Goal: Task Accomplishment & Management: Manage account settings

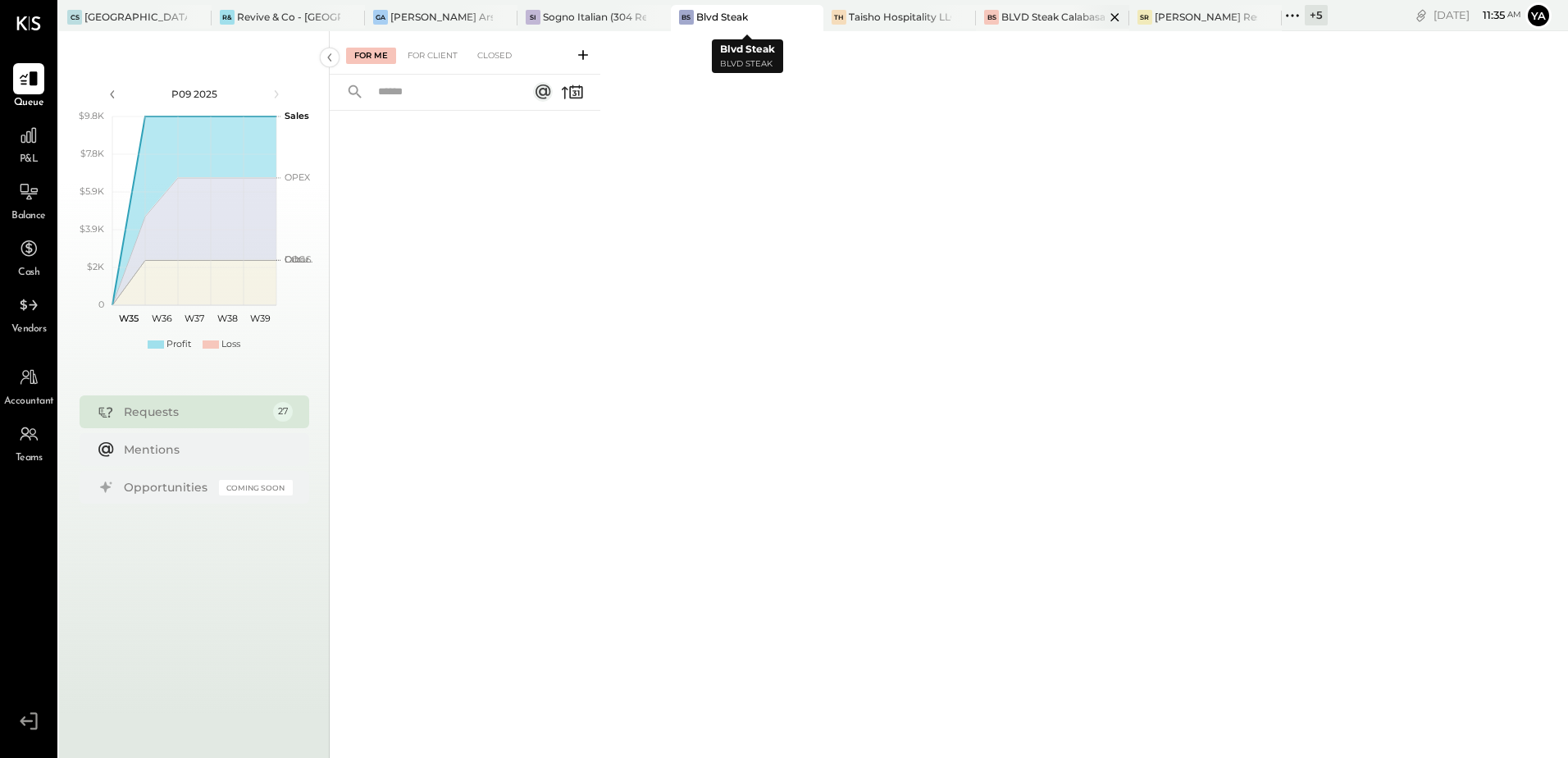
click at [1015, 17] on div "BLVD Steak Calabasas" at bounding box center [1053, 17] width 103 height 14
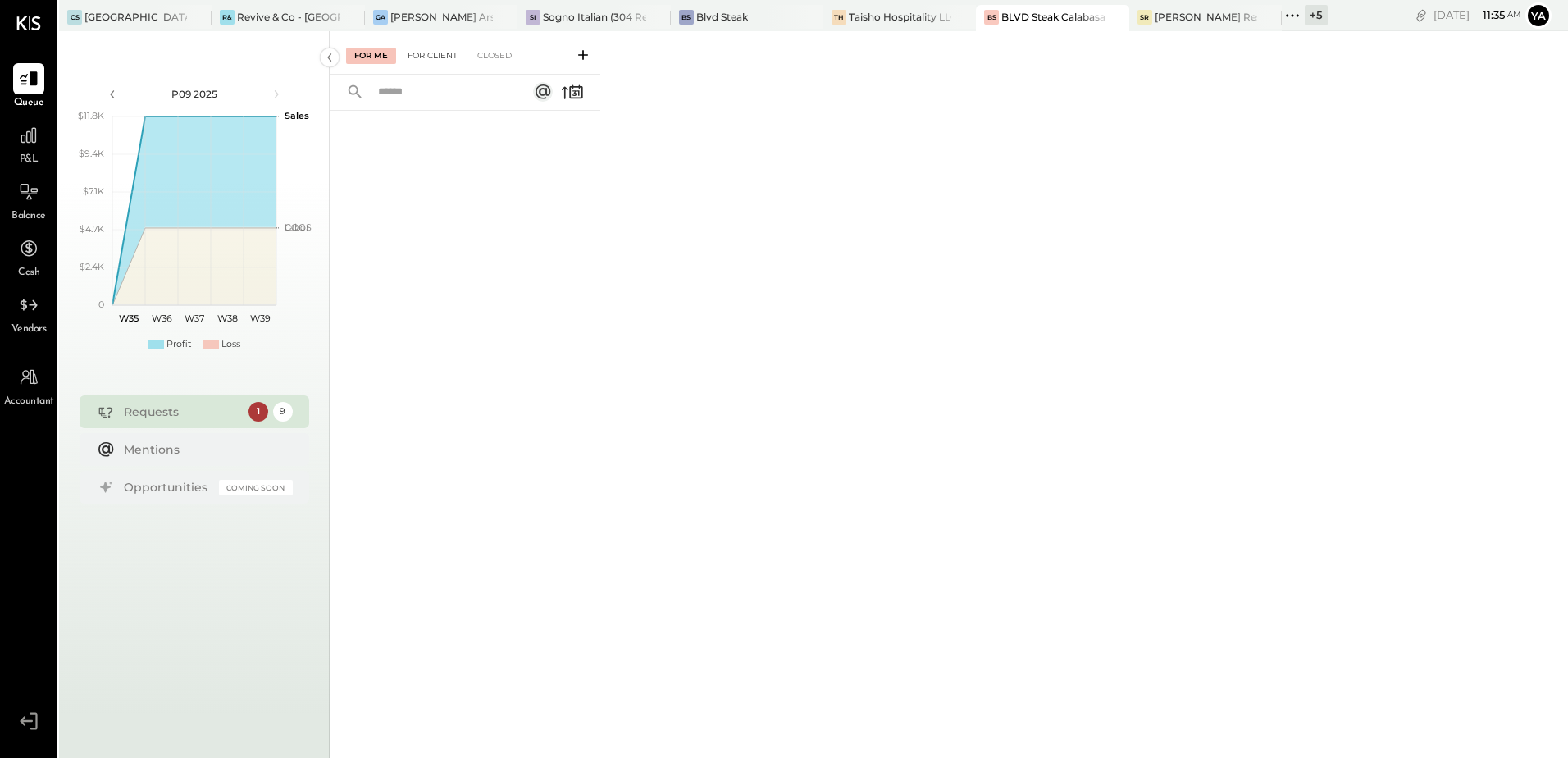
click at [426, 53] on div "For Client" at bounding box center [432, 56] width 67 height 16
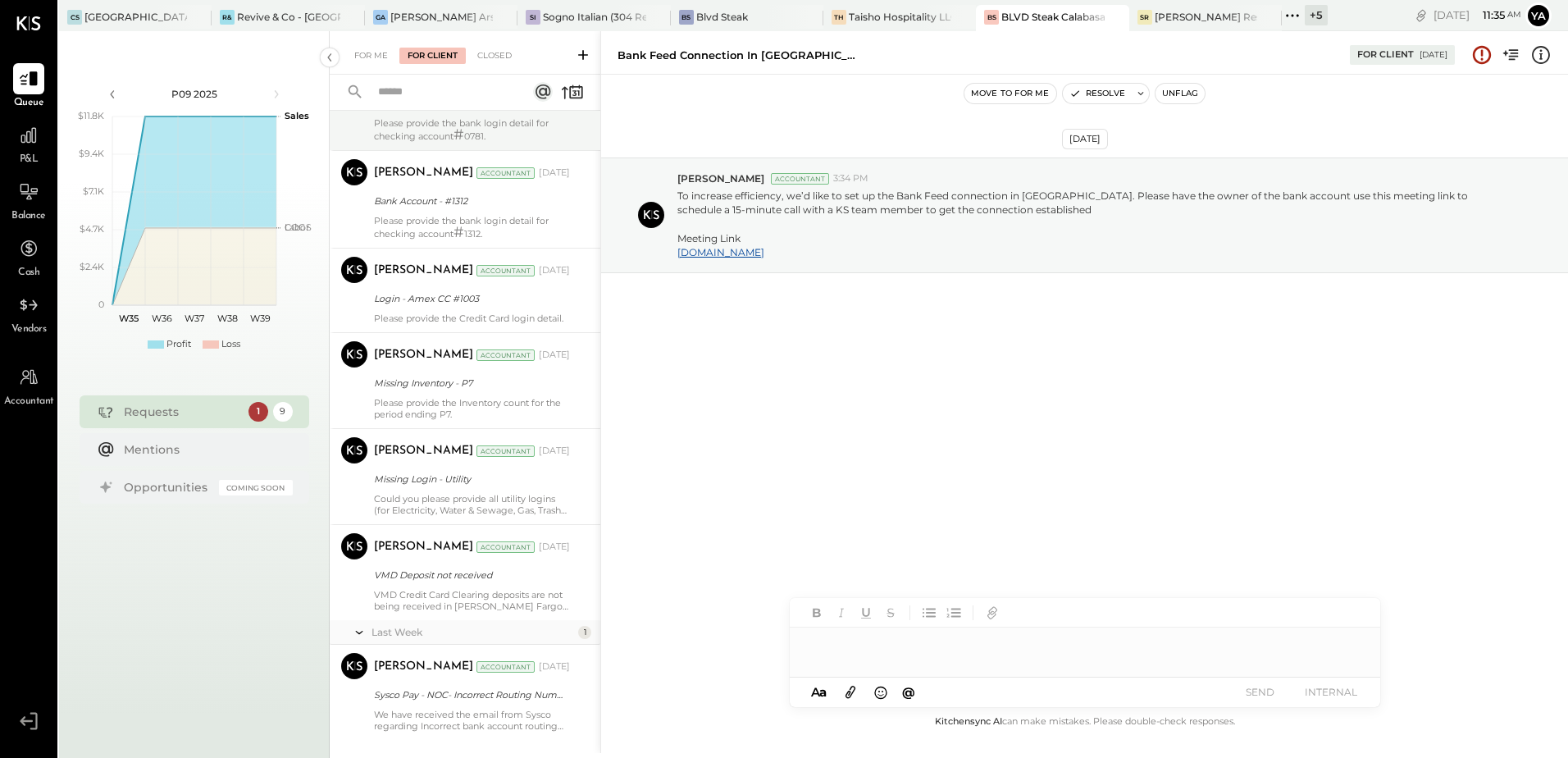
scroll to position [450, 0]
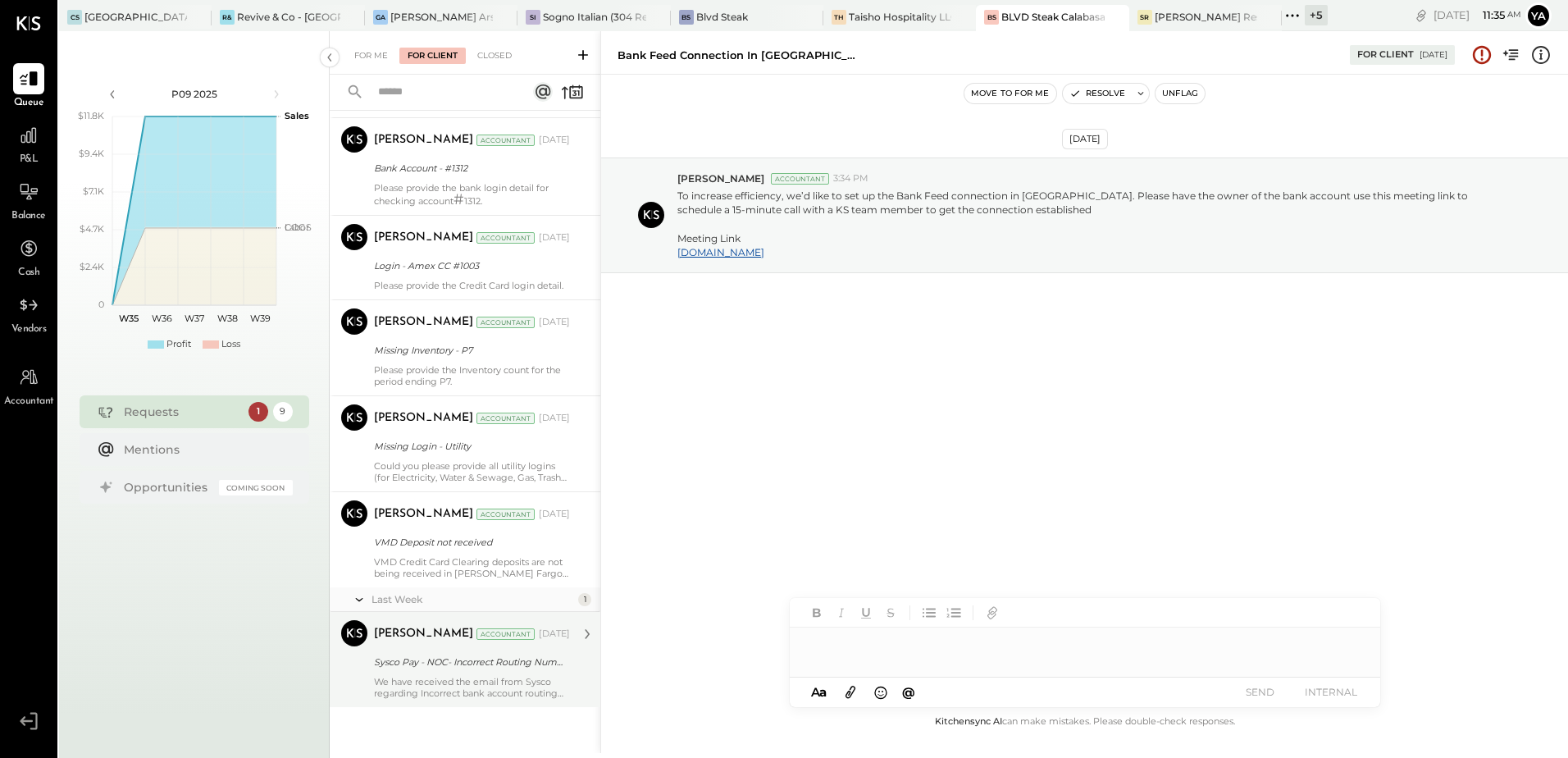
click at [427, 672] on div "Yasin Shabhai Accountant [DATE] Sysco Pay - NOC- Incorrect Routing Number We ha…" at bounding box center [472, 659] width 196 height 79
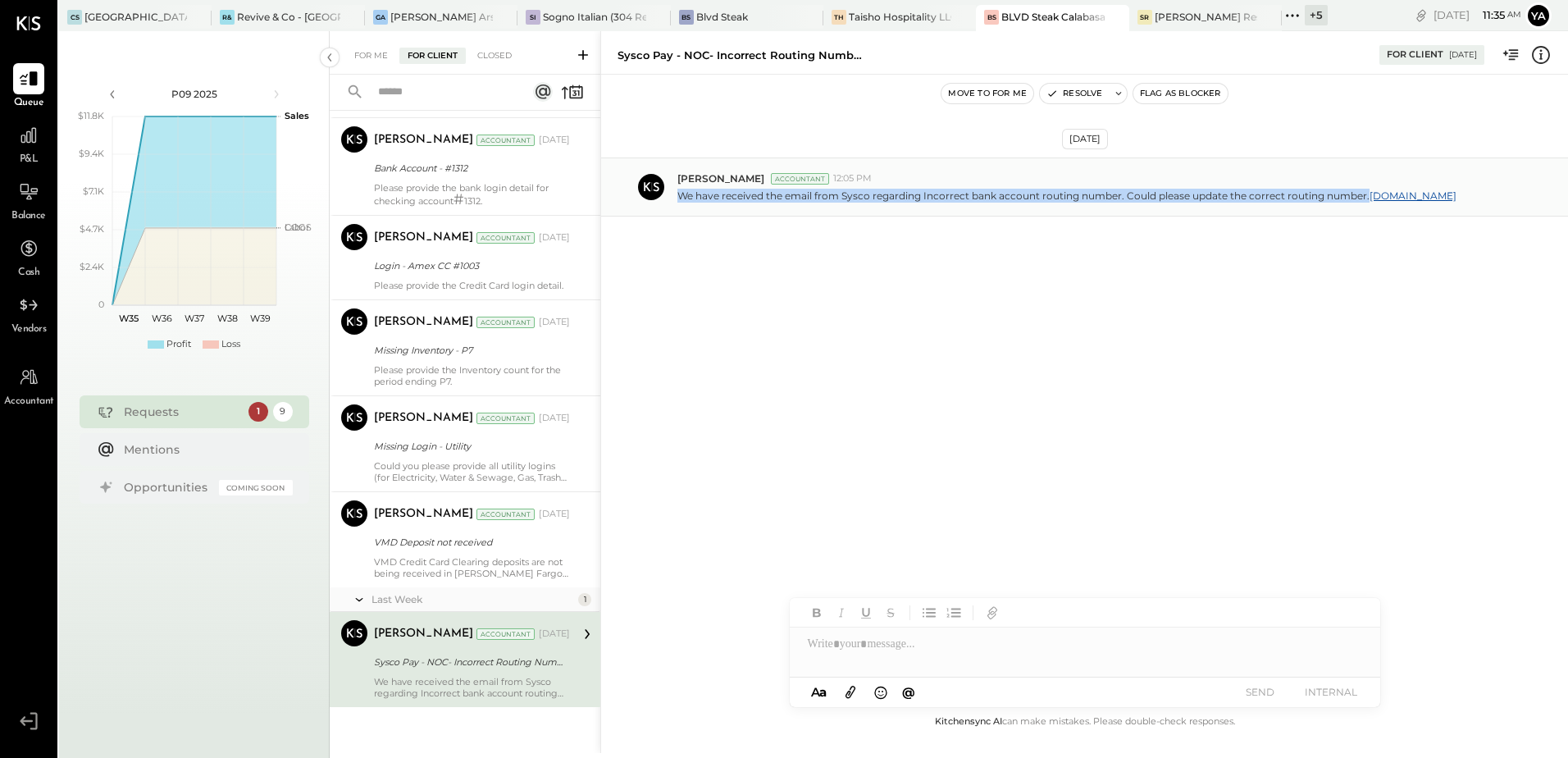
drag, startPoint x: 1367, startPoint y: 193, endPoint x: 682, endPoint y: 215, distance: 685.4
click at [682, 215] on div "[PERSON_NAME] Accountant 12:05 PM We have received the email from Sysco regardi…" at bounding box center [1085, 187] width 967 height 59
copy p "We have received the email from Sysco regarding Incorrect bank account routing …"
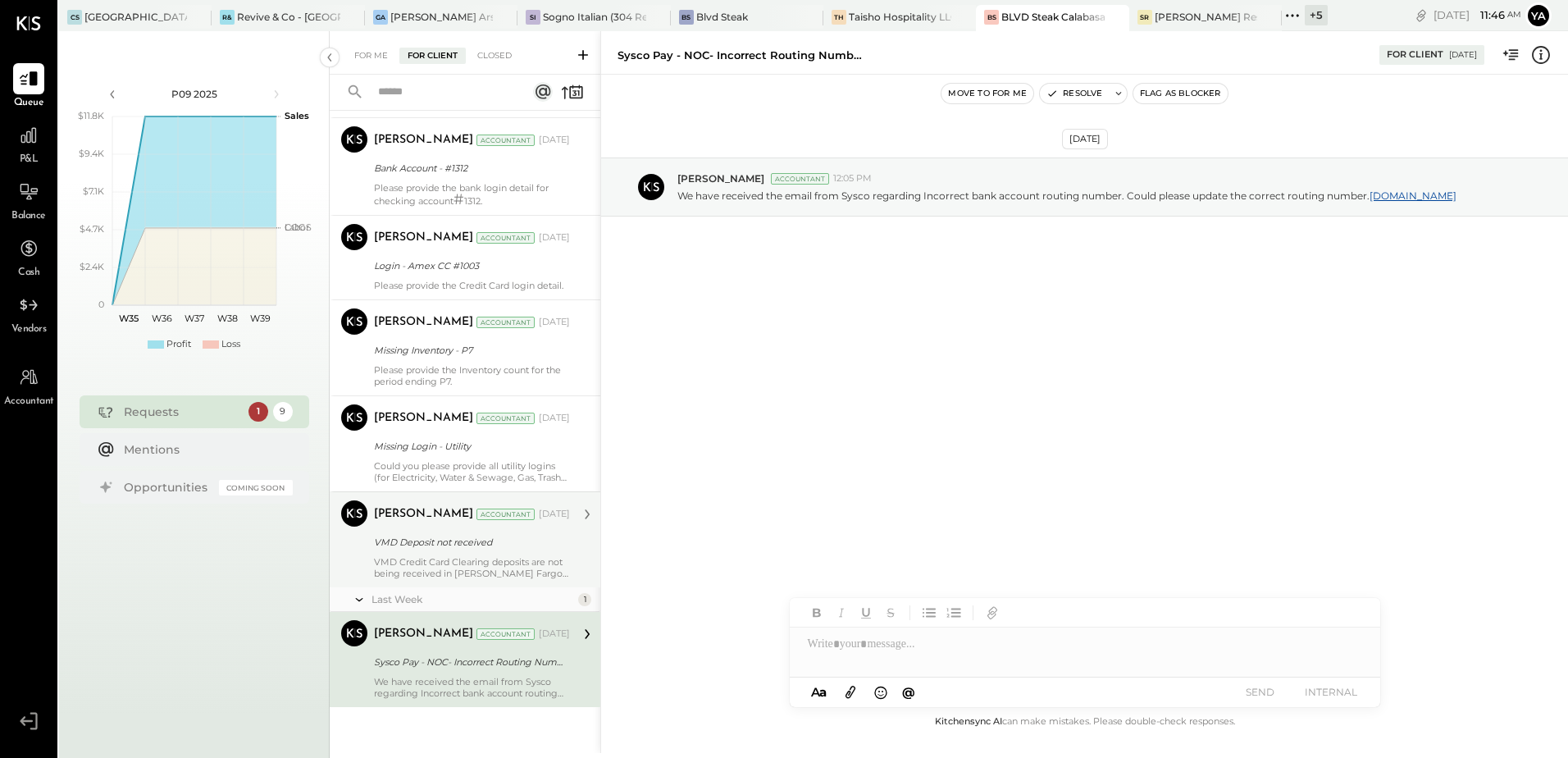
click at [487, 538] on div "VMD Deposit not received" at bounding box center [469, 542] width 191 height 16
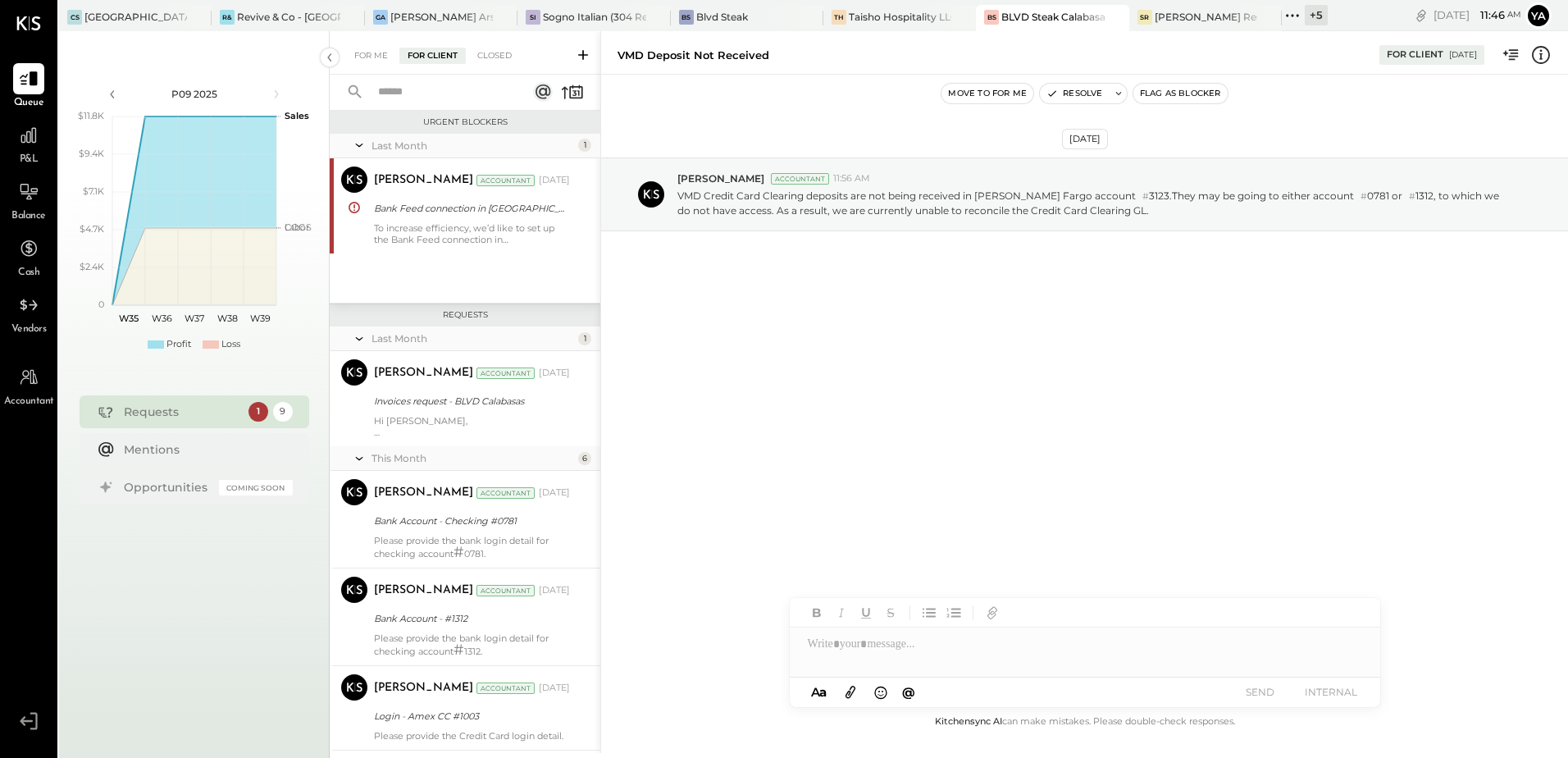
click at [462, 261] on div "Last Month 1 [PERSON_NAME] Accountant [PERSON_NAME] Accountant [DATE] Bank Feed…" at bounding box center [465, 218] width 270 height 169
click at [468, 227] on div "To increase efficiency, we’d like to set up the Bank Feed connection in [GEOGRA…" at bounding box center [472, 234] width 196 height 23
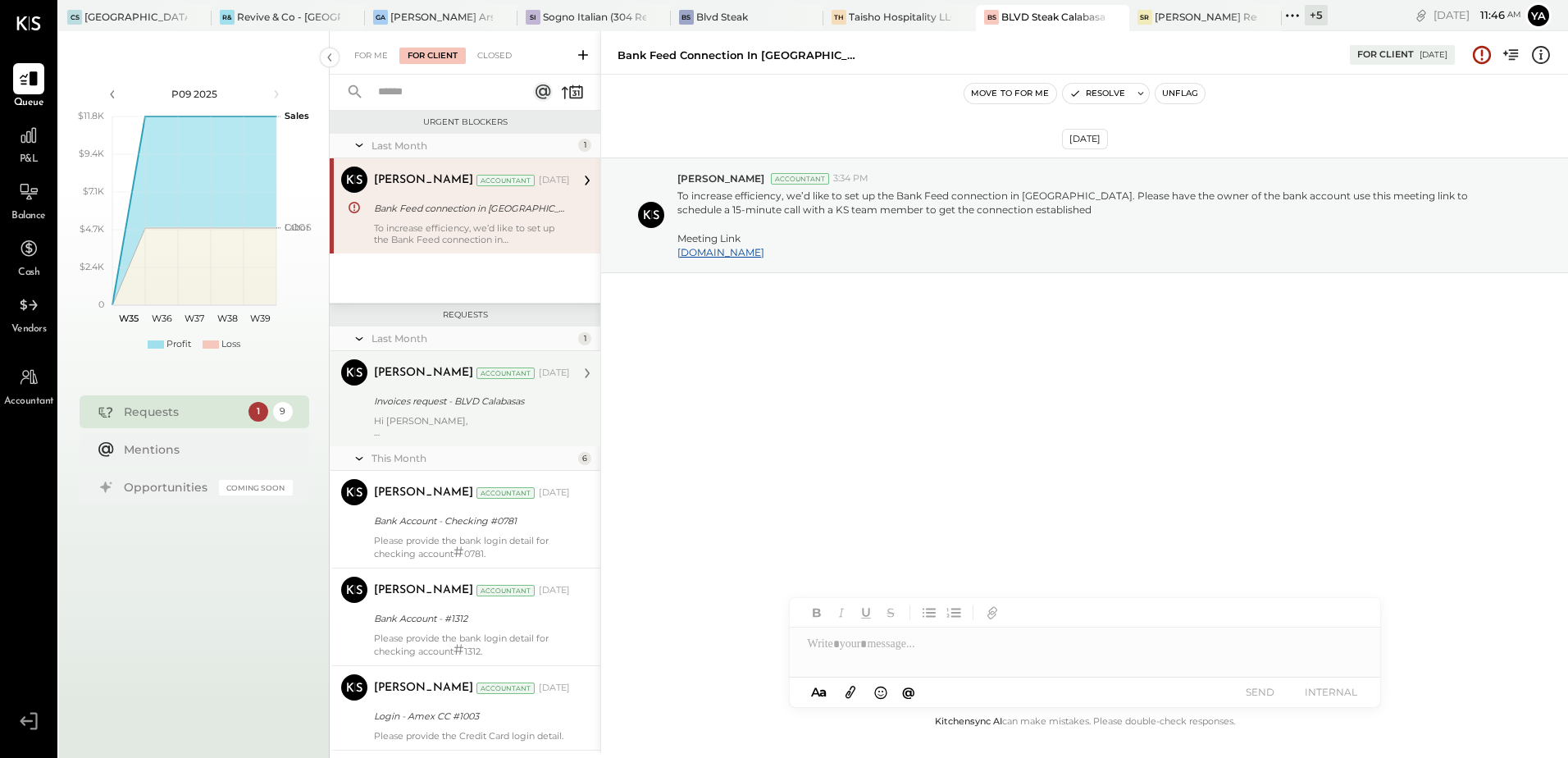
click at [471, 400] on div "Invoices request - BLVD Calabasas" at bounding box center [469, 401] width 191 height 16
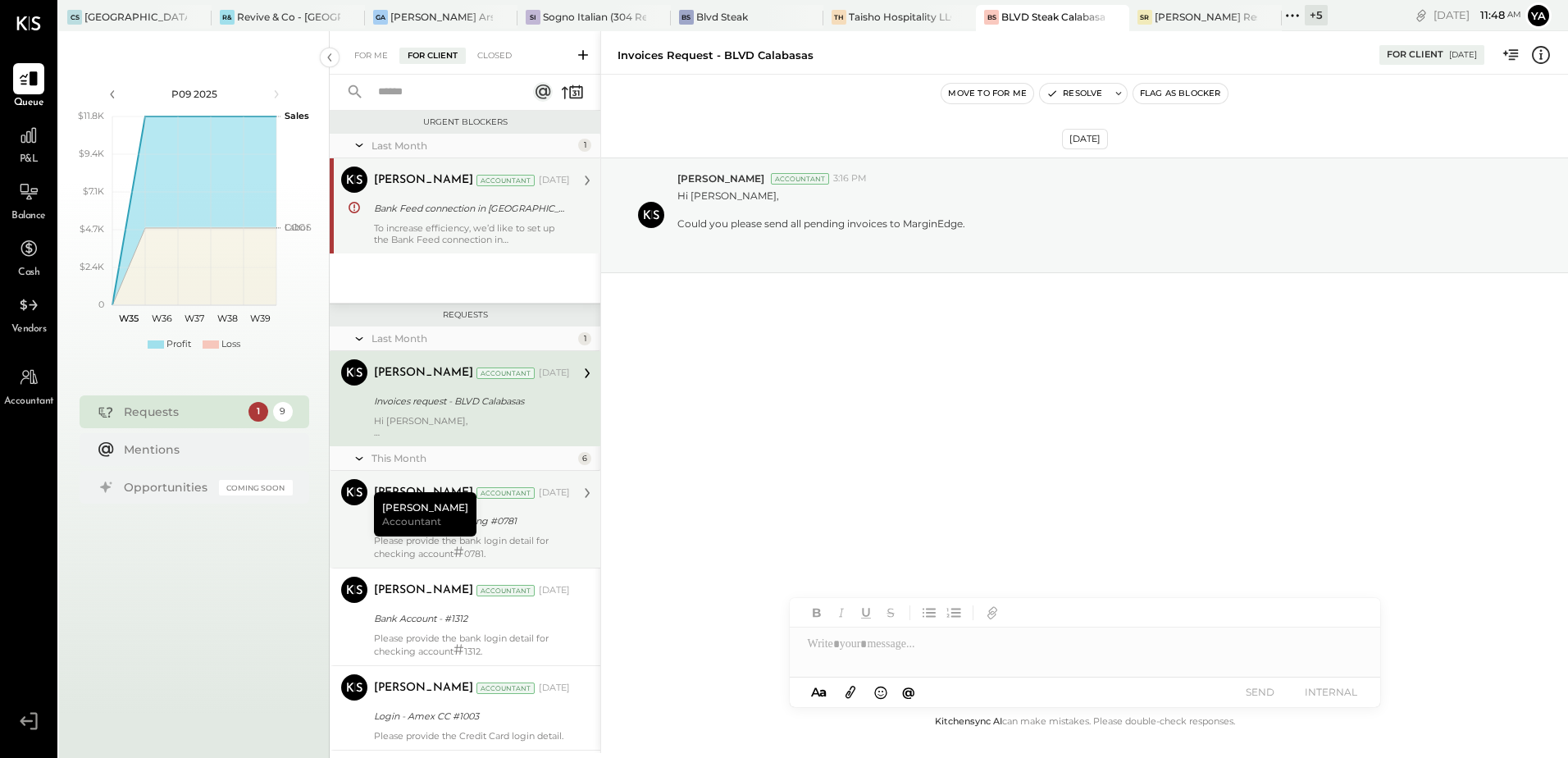
click at [427, 520] on span "Accountant" at bounding box center [412, 521] width 59 height 14
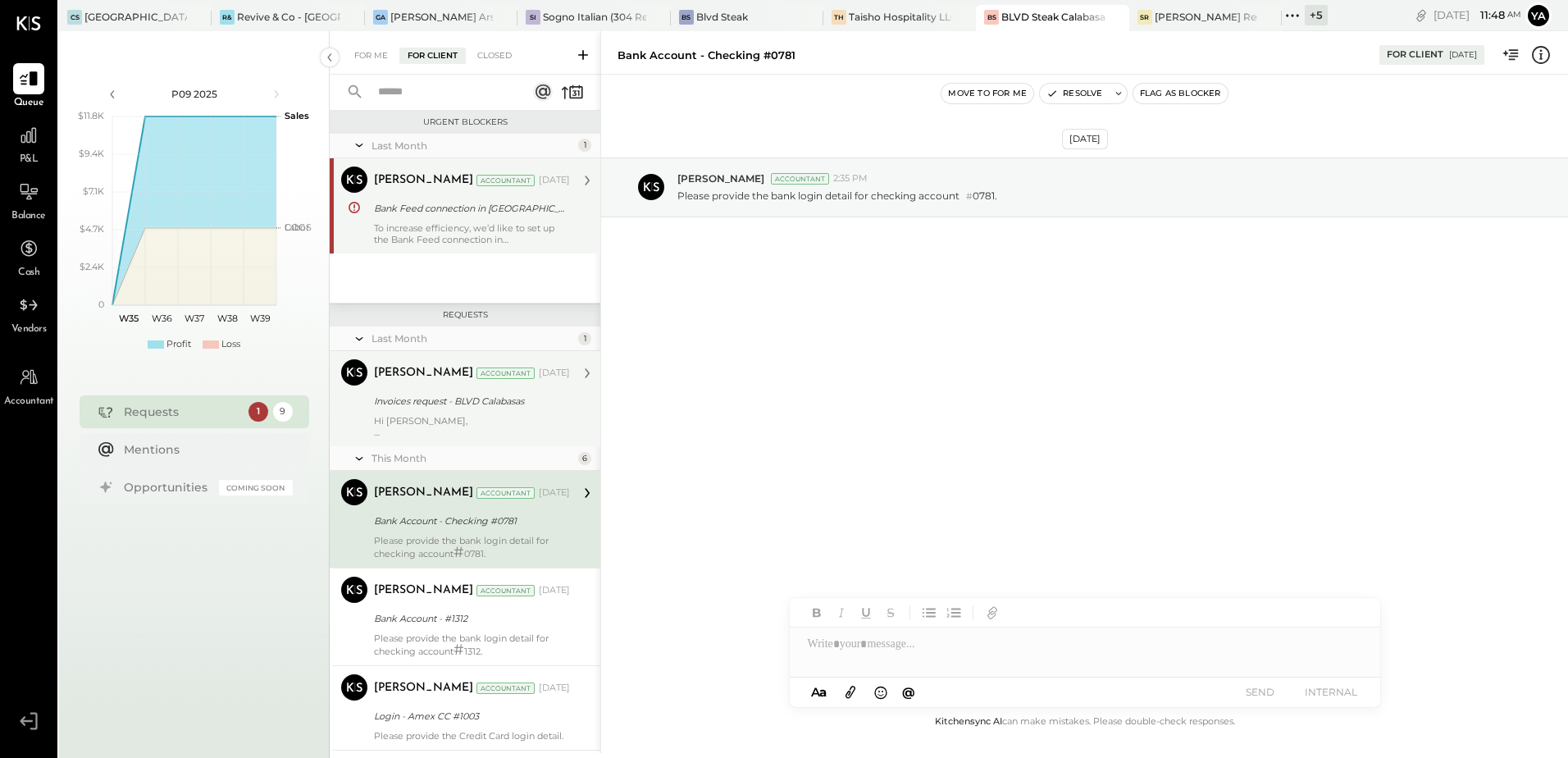
click at [451, 424] on div "Hi [PERSON_NAME], Could you please send all pending invoices to MarginEdge." at bounding box center [472, 426] width 196 height 23
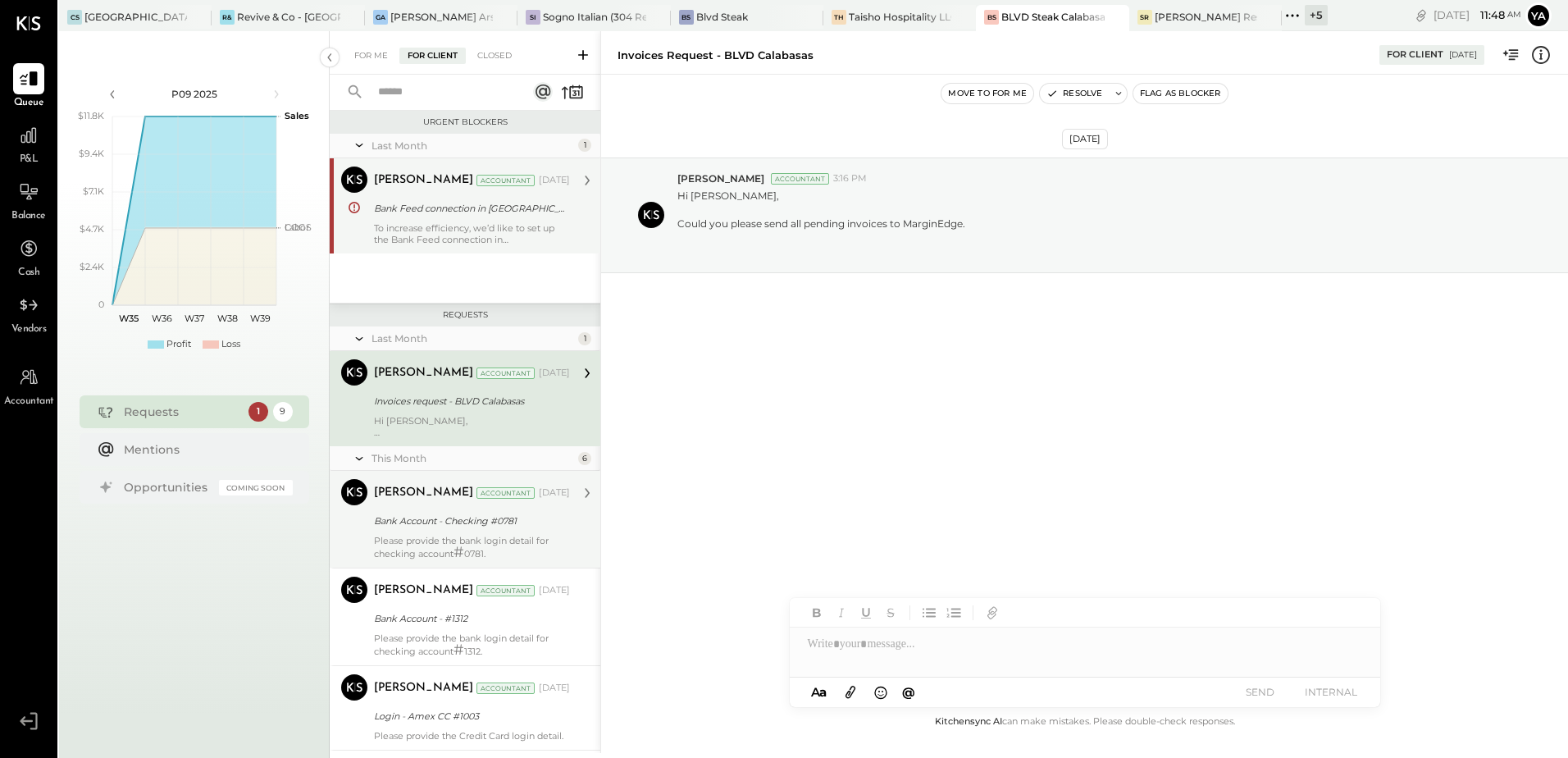
click at [425, 226] on div "To increase efficiency, we’d like to set up the Bank Feed connection in [GEOGRA…" at bounding box center [472, 234] width 196 height 23
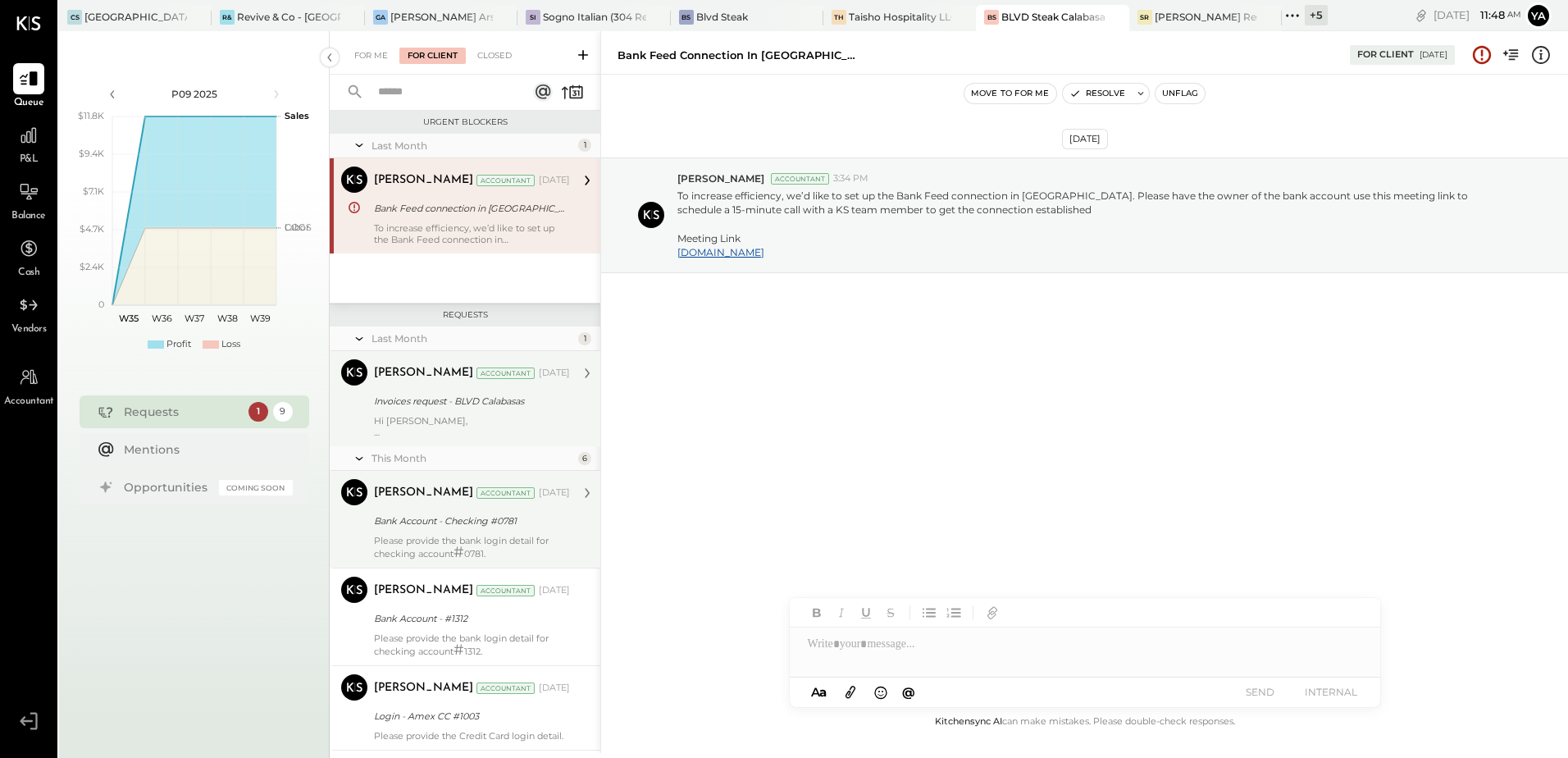
drag, startPoint x: 457, startPoint y: 398, endPoint x: 420, endPoint y: 400, distance: 37.1
click at [420, 400] on div "Invoices request - BLVD Calabasas" at bounding box center [469, 401] width 191 height 16
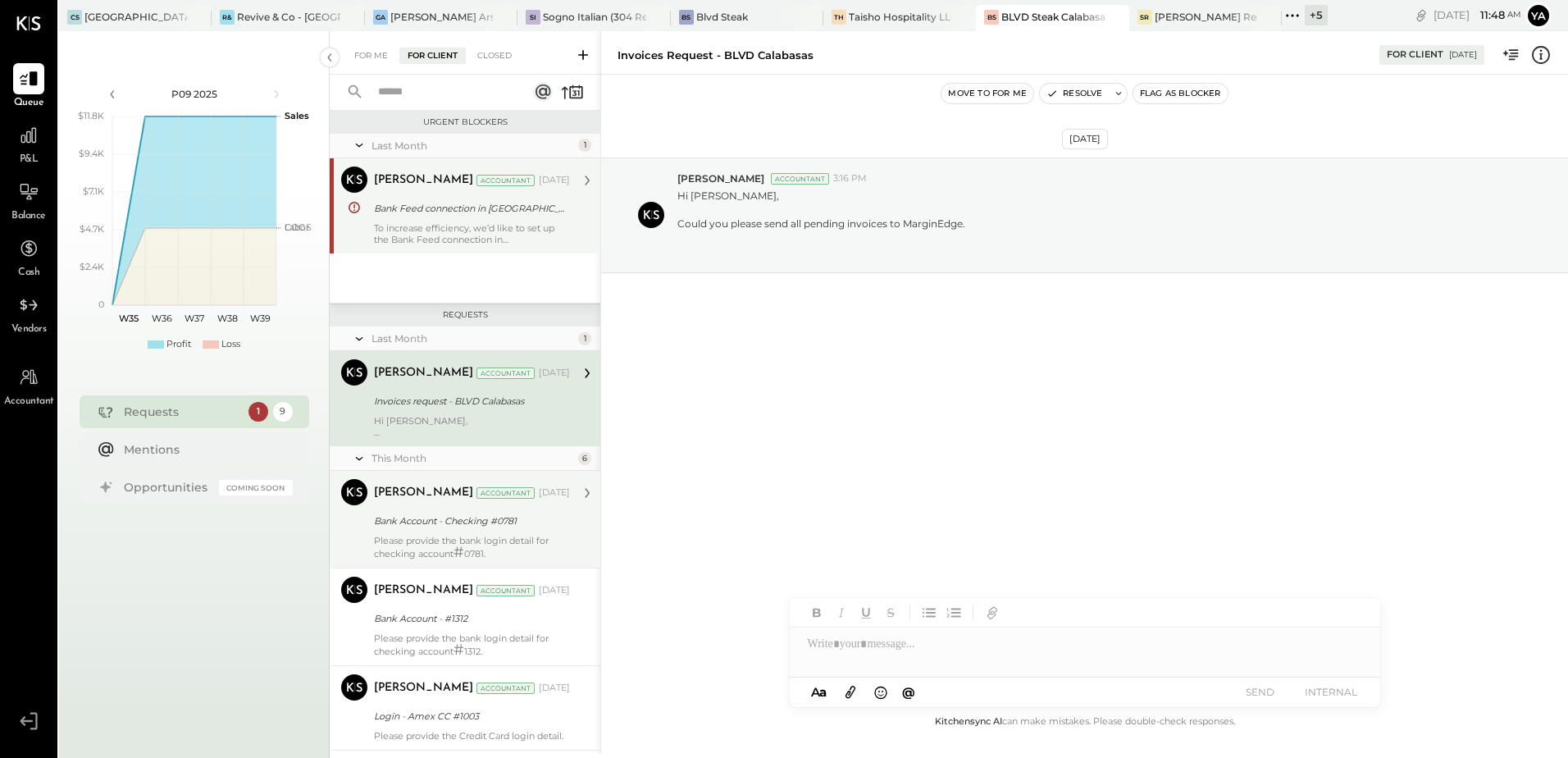
click at [427, 191] on div "[PERSON_NAME] Accountant [DATE]" at bounding box center [472, 181] width 196 height 23
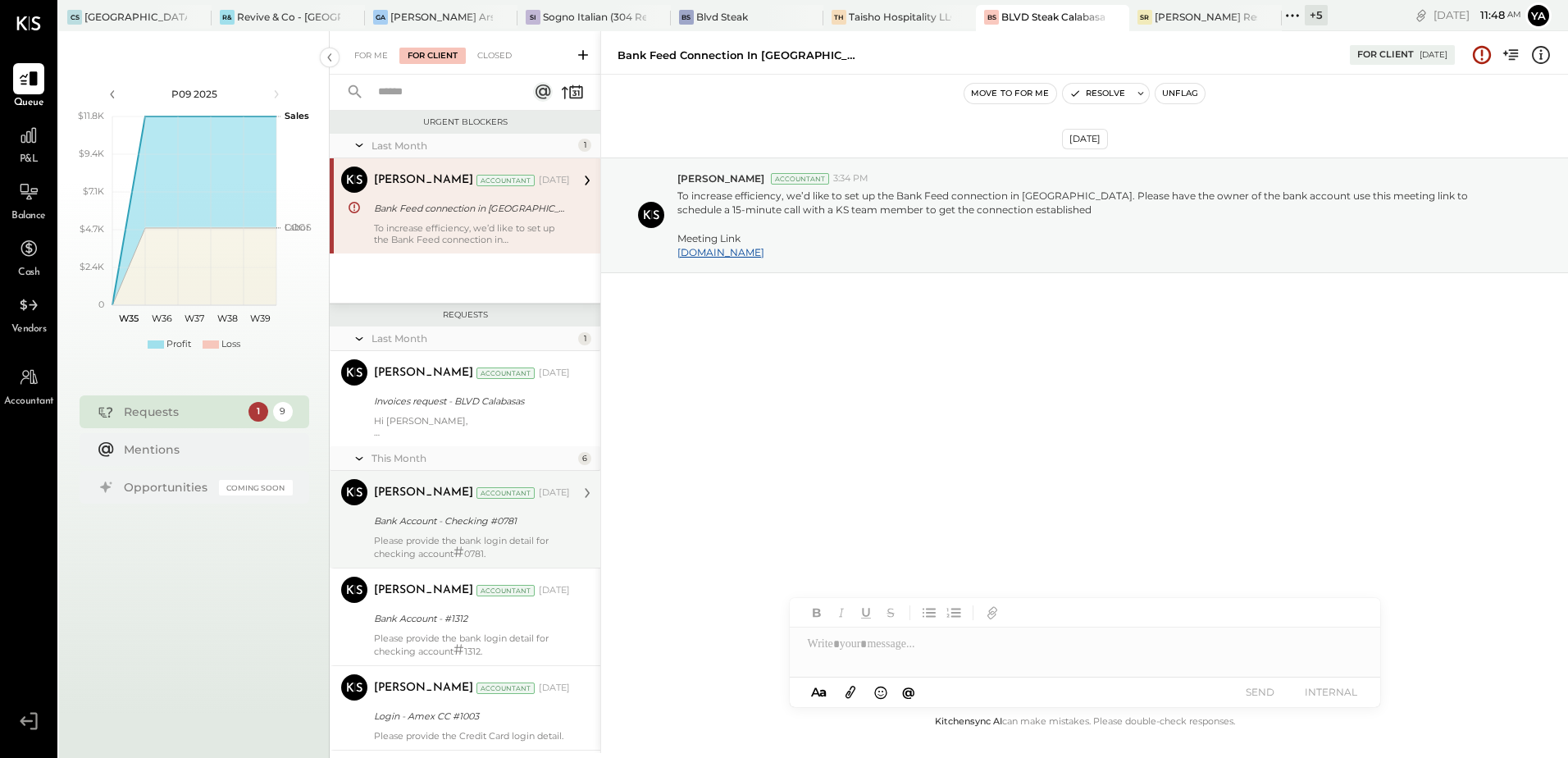
click at [434, 525] on div "Bank Account - Checking #0781" at bounding box center [469, 520] width 191 height 16
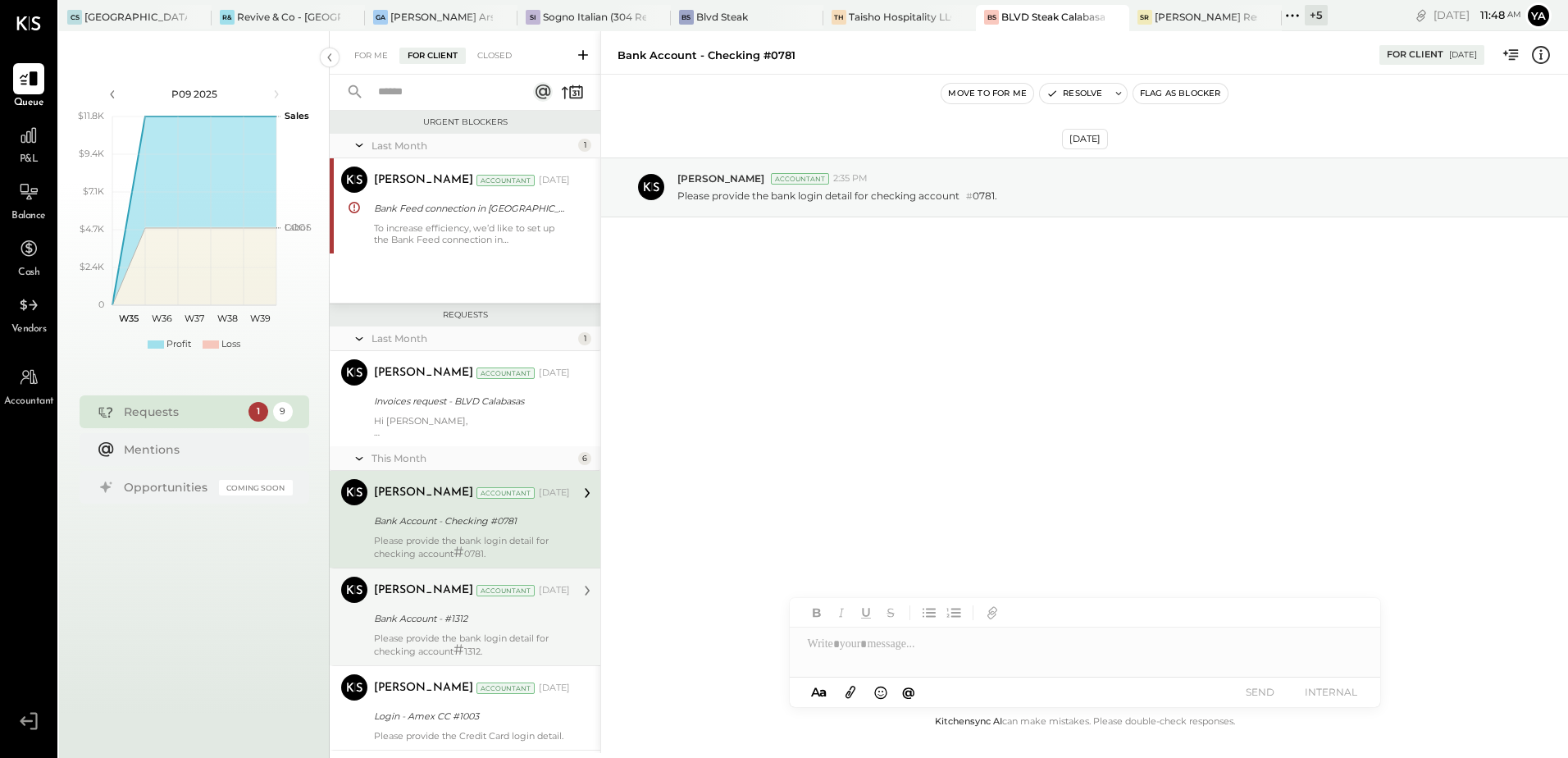
click at [443, 621] on div "Bank Account - #1312" at bounding box center [469, 618] width 191 height 16
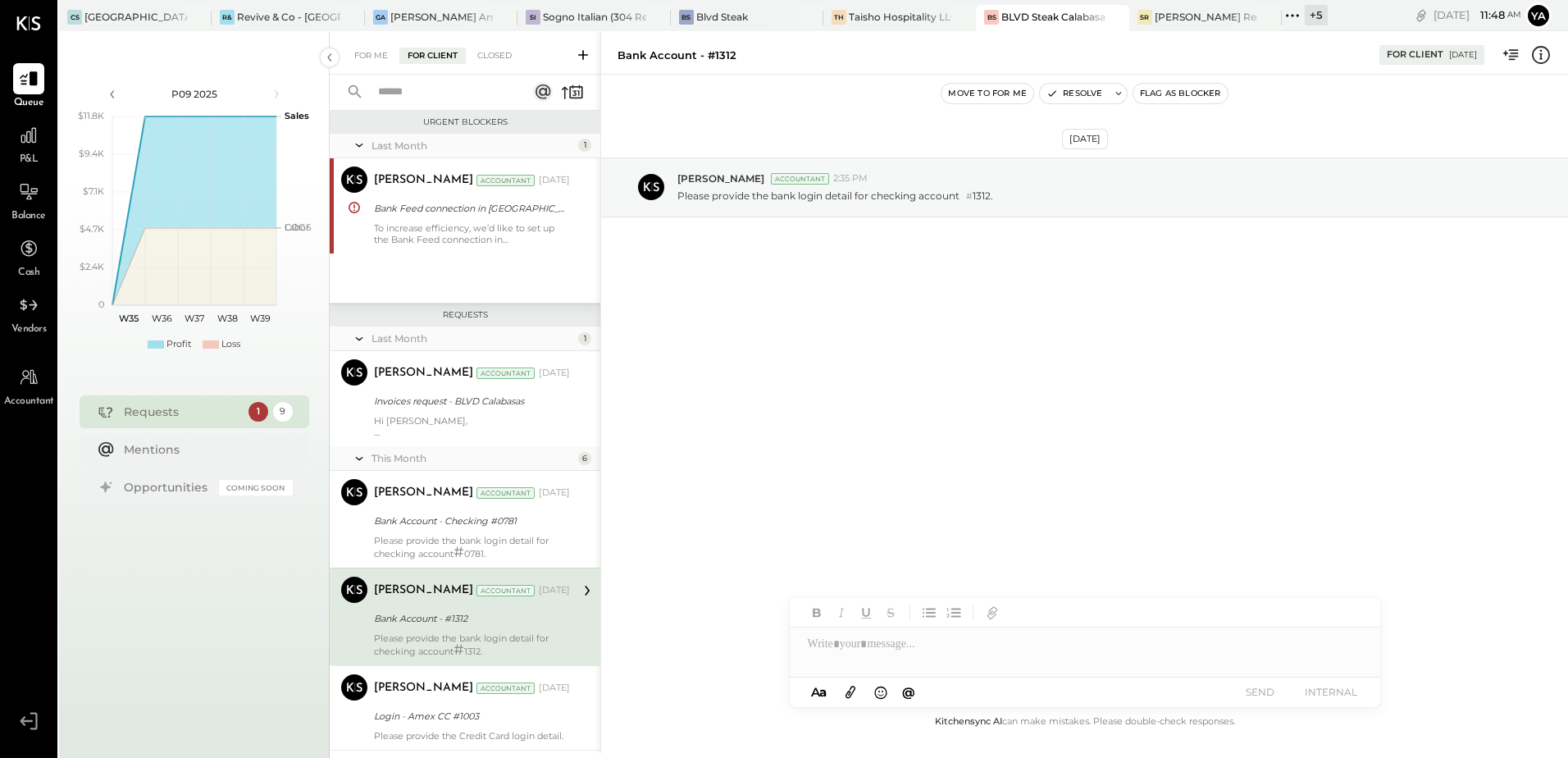
click at [416, 257] on div "Last Month 1 [PERSON_NAME] Accountant [PERSON_NAME] Accountant [DATE] Bank Feed…" at bounding box center [465, 218] width 270 height 169
click at [427, 212] on div "Bank Feed connection in [GEOGRAPHIC_DATA]." at bounding box center [469, 208] width 191 height 16
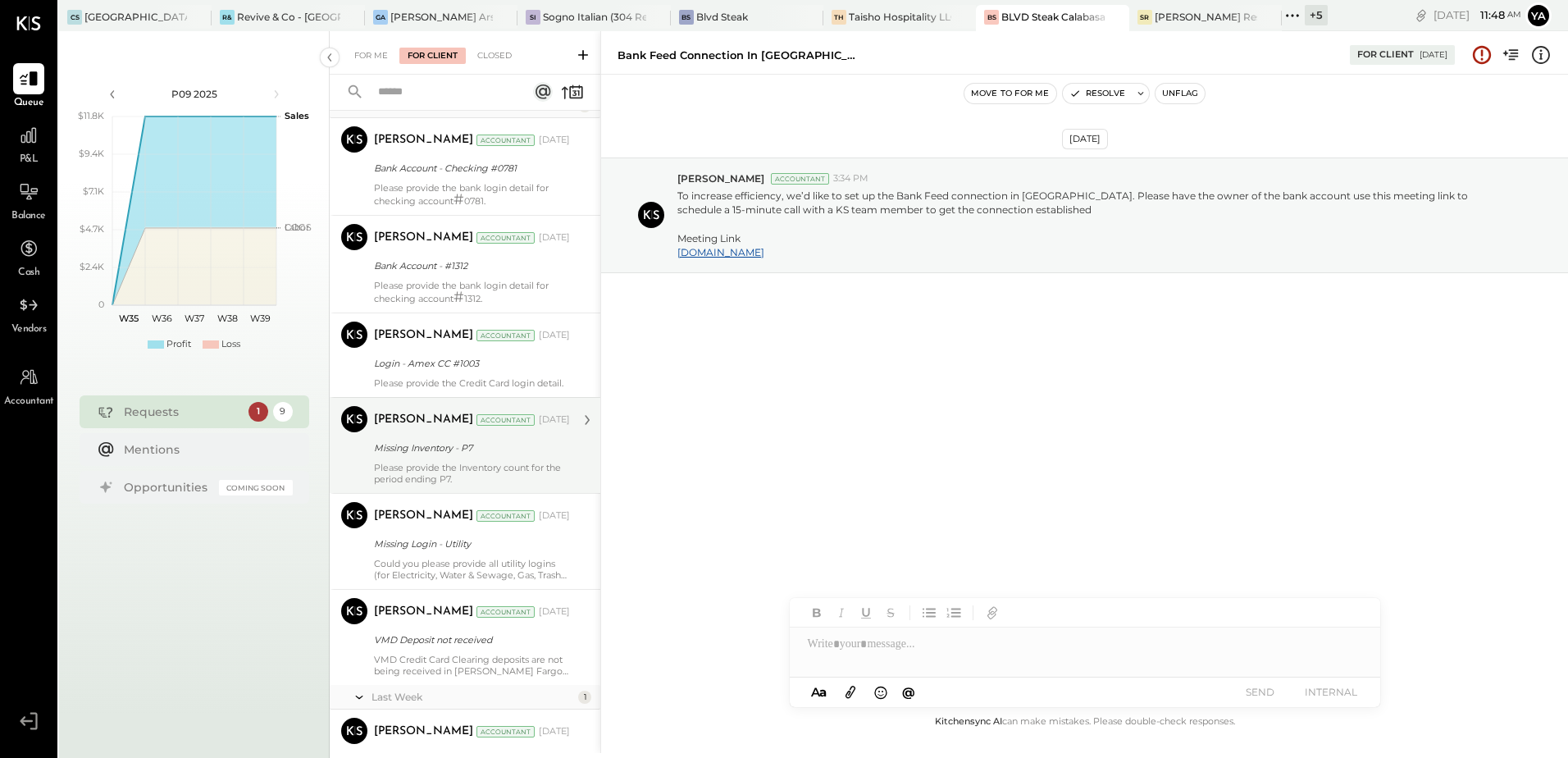
scroll to position [450, 0]
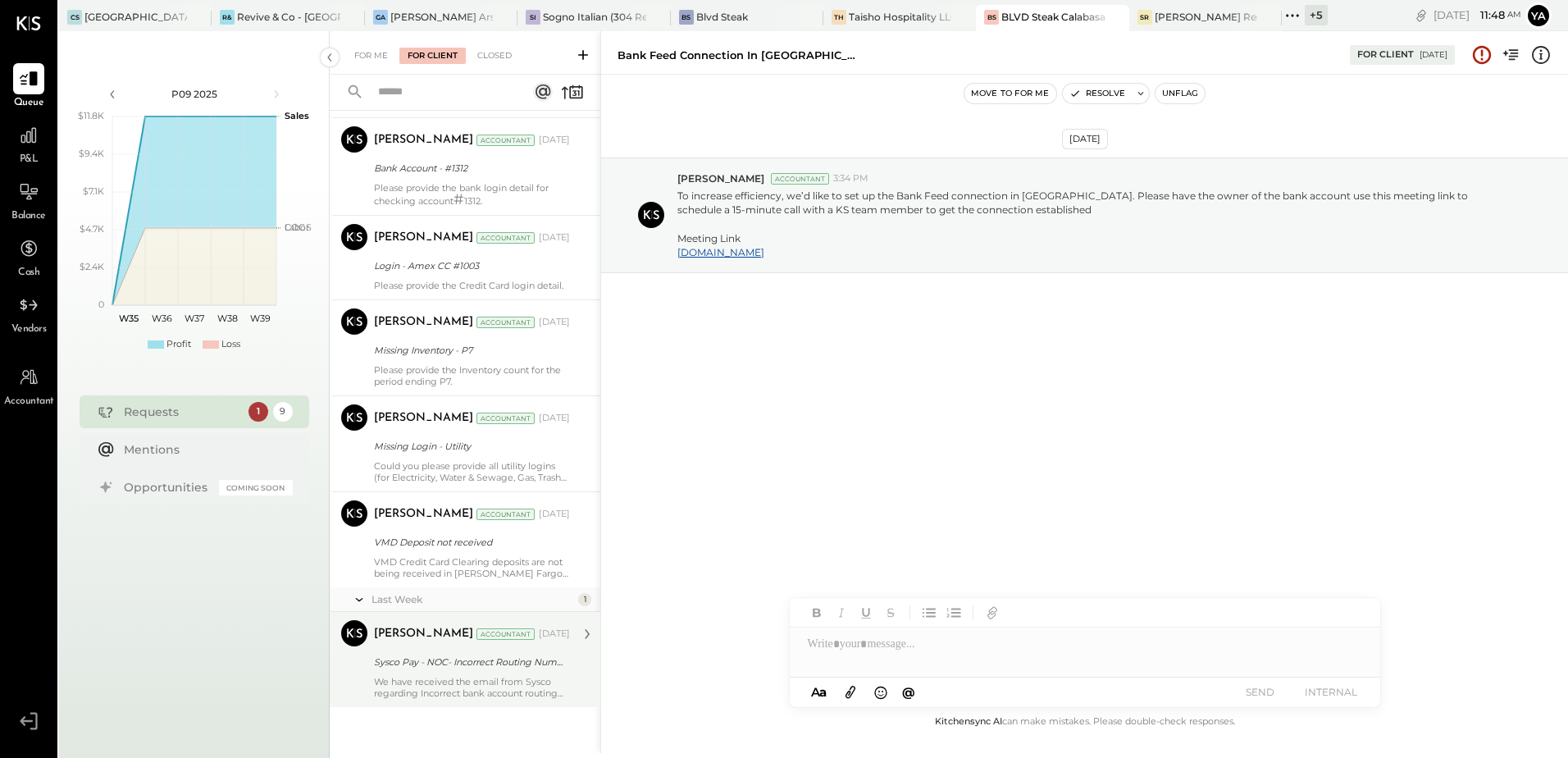
click at [464, 691] on div "We have received the email from Sysco regarding Incorrect bank account routing …" at bounding box center [472, 687] width 196 height 23
